Goal: Task Accomplishment & Management: Manage account settings

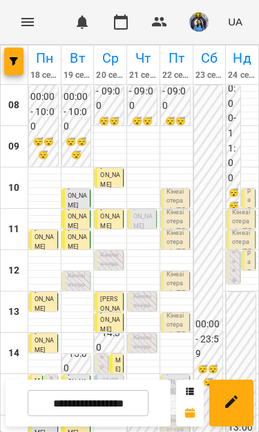
scroll to position [63, 0]
click at [8, 374] on div "15" at bounding box center [15, 394] width 28 height 41
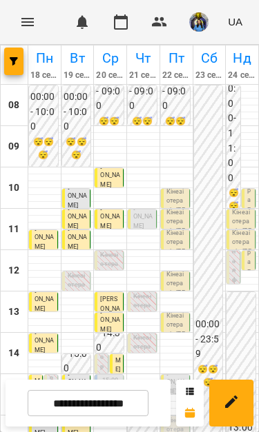
scroll to position [47, 0]
click at [181, 312] on p "Кінезіотерапія - Вовк Давід" at bounding box center [176, 335] width 20 height 47
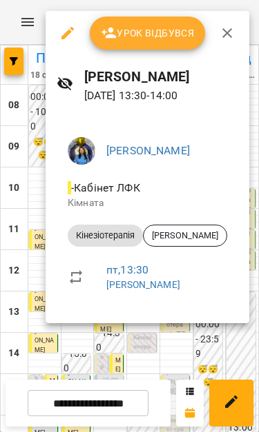
click at [185, 345] on div at bounding box center [129, 216] width 259 height 432
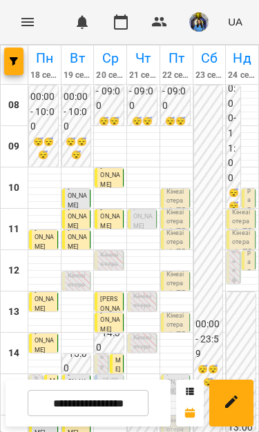
scroll to position [64, 0]
click at [182, 229] on p "Кінезіотерапія - Дига Артем" at bounding box center [176, 252] width 20 height 47
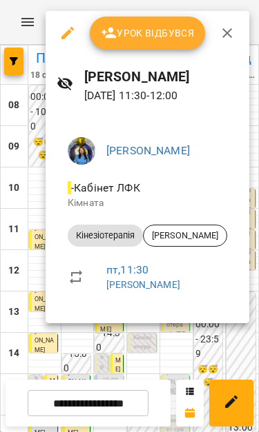
click at [174, 343] on div at bounding box center [129, 216] width 259 height 432
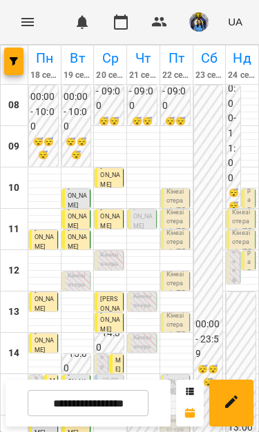
click at [181, 188] on p "Кінезіотерапія - [PERSON_NAME]" at bounding box center [176, 211] width 20 height 47
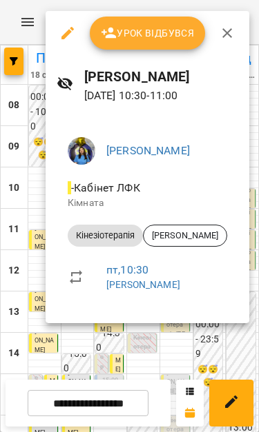
click at [161, 359] on div at bounding box center [129, 216] width 259 height 432
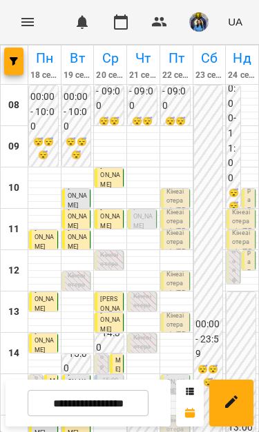
click at [178, 203] on p "Кінезіотерапія - [PERSON_NAME]" at bounding box center [176, 211] width 20 height 47
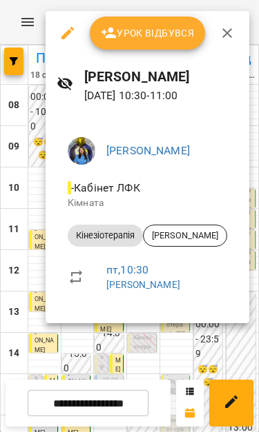
click at [182, 345] on div at bounding box center [129, 216] width 259 height 432
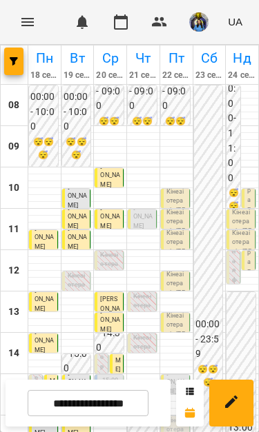
scroll to position [94, 0]
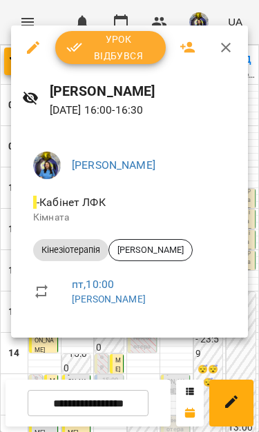
click at [194, 358] on div at bounding box center [129, 216] width 259 height 432
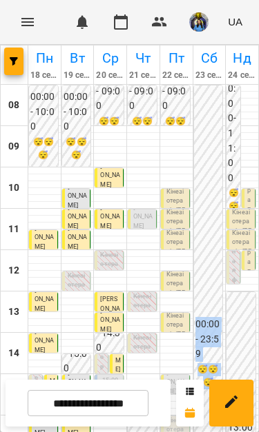
click at [165, 432] on div at bounding box center [176, 439] width 32 height 7
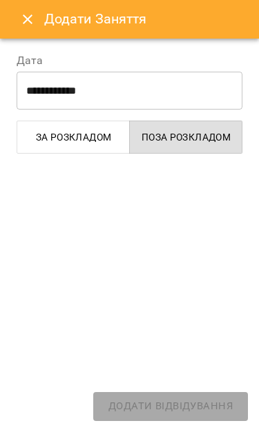
select select "**********"
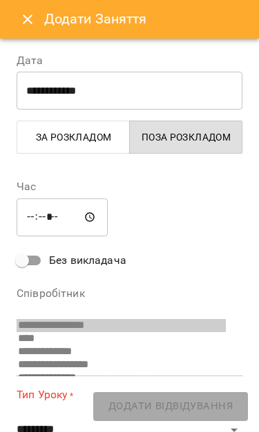
click at [20, 22] on icon "Close" at bounding box center [27, 19] width 17 height 17
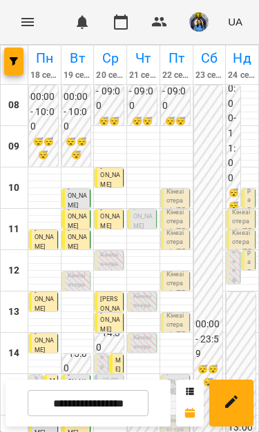
click at [125, 410] on input "**********" at bounding box center [88, 403] width 121 height 27
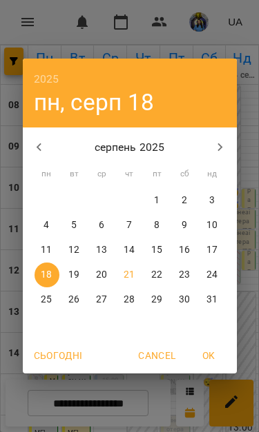
click at [41, 306] on p "25" at bounding box center [46, 300] width 11 height 14
type input "**********"
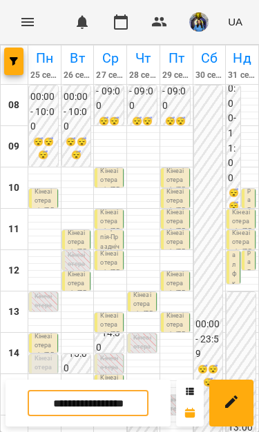
scroll to position [50, 0]
click at [37, 188] on p "Кінезіотерапія - [PERSON_NAME]" at bounding box center [44, 211] width 20 height 47
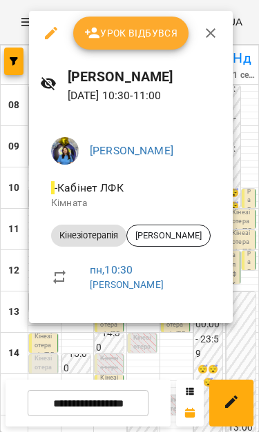
click at [181, 359] on div at bounding box center [129, 216] width 259 height 432
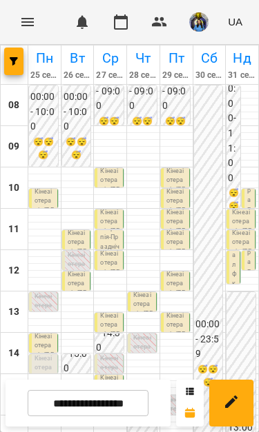
scroll to position [99, 0]
click at [38, 332] on p "Кінезіотерапія - [PERSON_NAME]" at bounding box center [44, 355] width 20 height 47
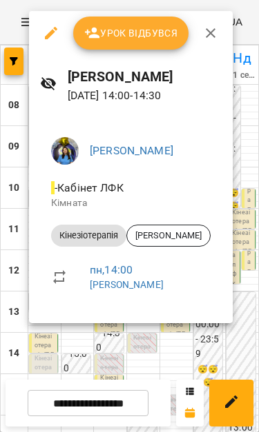
click at [202, 344] on div at bounding box center [129, 216] width 259 height 432
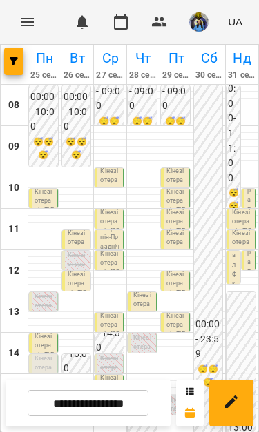
click at [35, 354] on p "Кінезіотерапія ([PERSON_NAME])" at bounding box center [44, 382] width 20 height 56
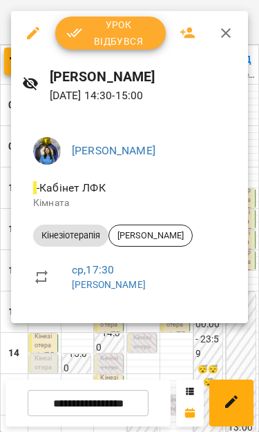
click at [196, 347] on div at bounding box center [129, 216] width 259 height 432
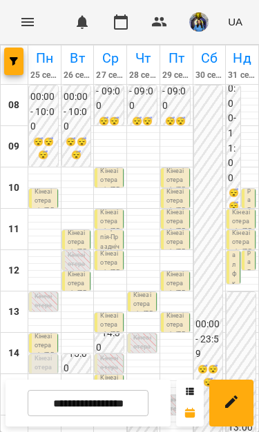
scroll to position [66, 0]
click at [182, 396] on p "Кінезіотерапія ([PERSON_NAME])" at bounding box center [176, 424] width 20 height 56
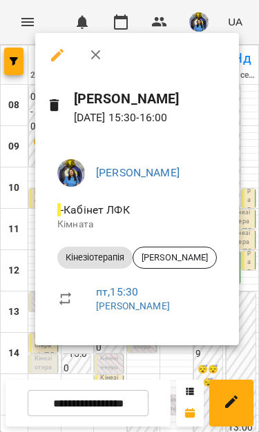
click at [194, 354] on div at bounding box center [129, 216] width 259 height 432
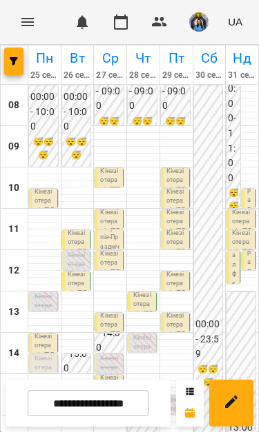
scroll to position [79, 0]
click at [147, 291] on p "Кінезіотерапія - [PERSON_NAME]" at bounding box center [143, 314] width 20 height 47
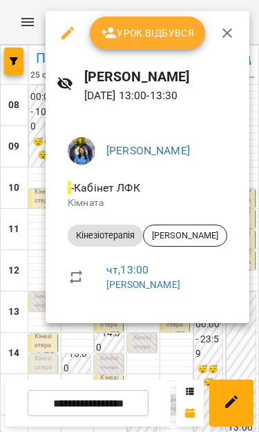
click at [192, 350] on div at bounding box center [129, 216] width 259 height 432
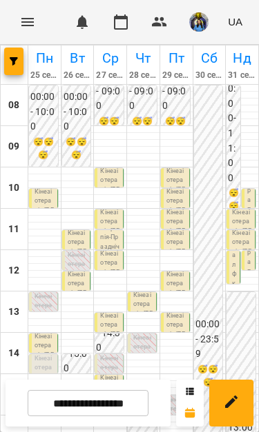
scroll to position [80, 0]
